Goal: Find specific page/section: Find specific page/section

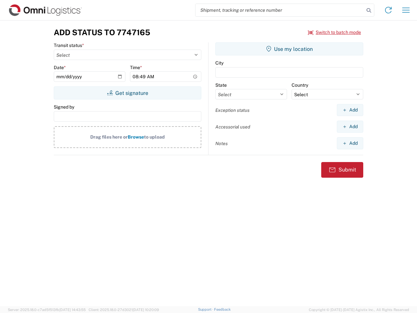
click at [280, 10] on input "search" at bounding box center [279, 10] width 169 height 12
click at [369, 10] on icon at bounding box center [368, 10] width 9 height 9
click at [388, 10] on icon at bounding box center [388, 10] width 10 height 10
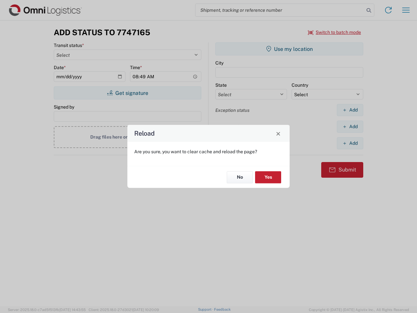
click at [406, 10] on div "Reload Are you sure, you want to clear cache and reload the page? No Yes" at bounding box center [208, 156] width 417 height 313
click at [335, 32] on div "Reload Are you sure, you want to clear cache and reload the page? No Yes" at bounding box center [208, 156] width 417 height 313
click at [127, 93] on div "Reload Are you sure, you want to clear cache and reload the page? No Yes" at bounding box center [208, 156] width 417 height 313
click at [289, 49] on div "Reload Are you sure, you want to clear cache and reload the page? No Yes" at bounding box center [208, 156] width 417 height 313
click at [350, 110] on div "Reload Are you sure, you want to clear cache and reload the page? No Yes" at bounding box center [208, 156] width 417 height 313
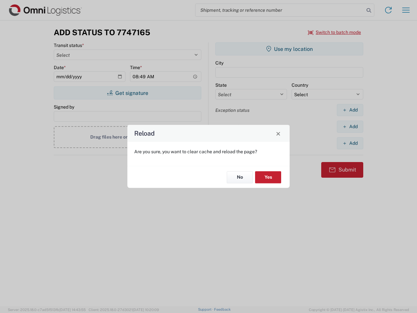
click at [350, 126] on div "Reload Are you sure, you want to clear cache and reload the page? No Yes" at bounding box center [208, 156] width 417 height 313
click at [350, 143] on div "Reload Are you sure, you want to clear cache and reload the page? No Yes" at bounding box center [208, 156] width 417 height 313
